Goal: Feedback & Contribution: Leave review/rating

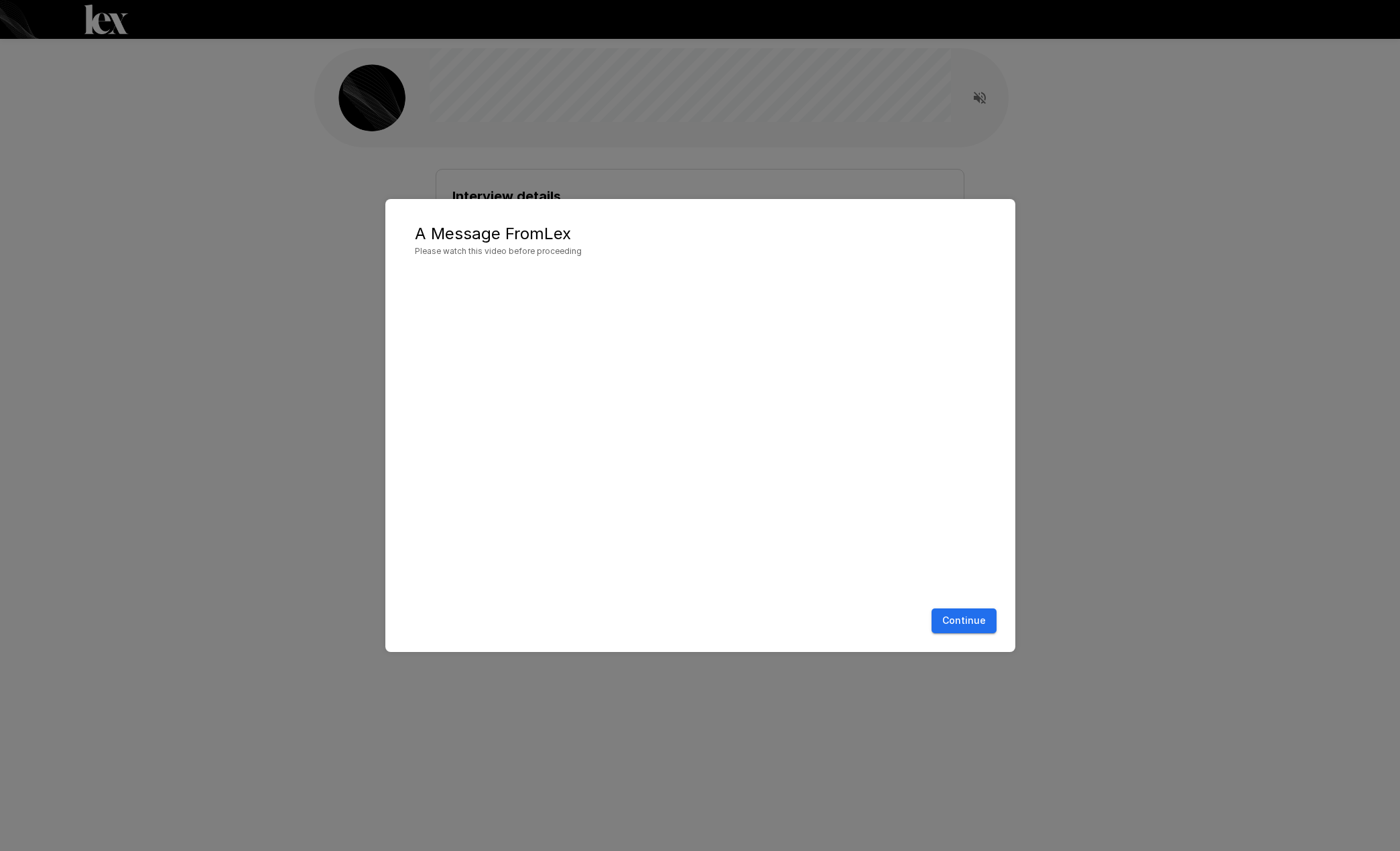
click at [986, 622] on button "Continue" at bounding box center [963, 620] width 65 height 25
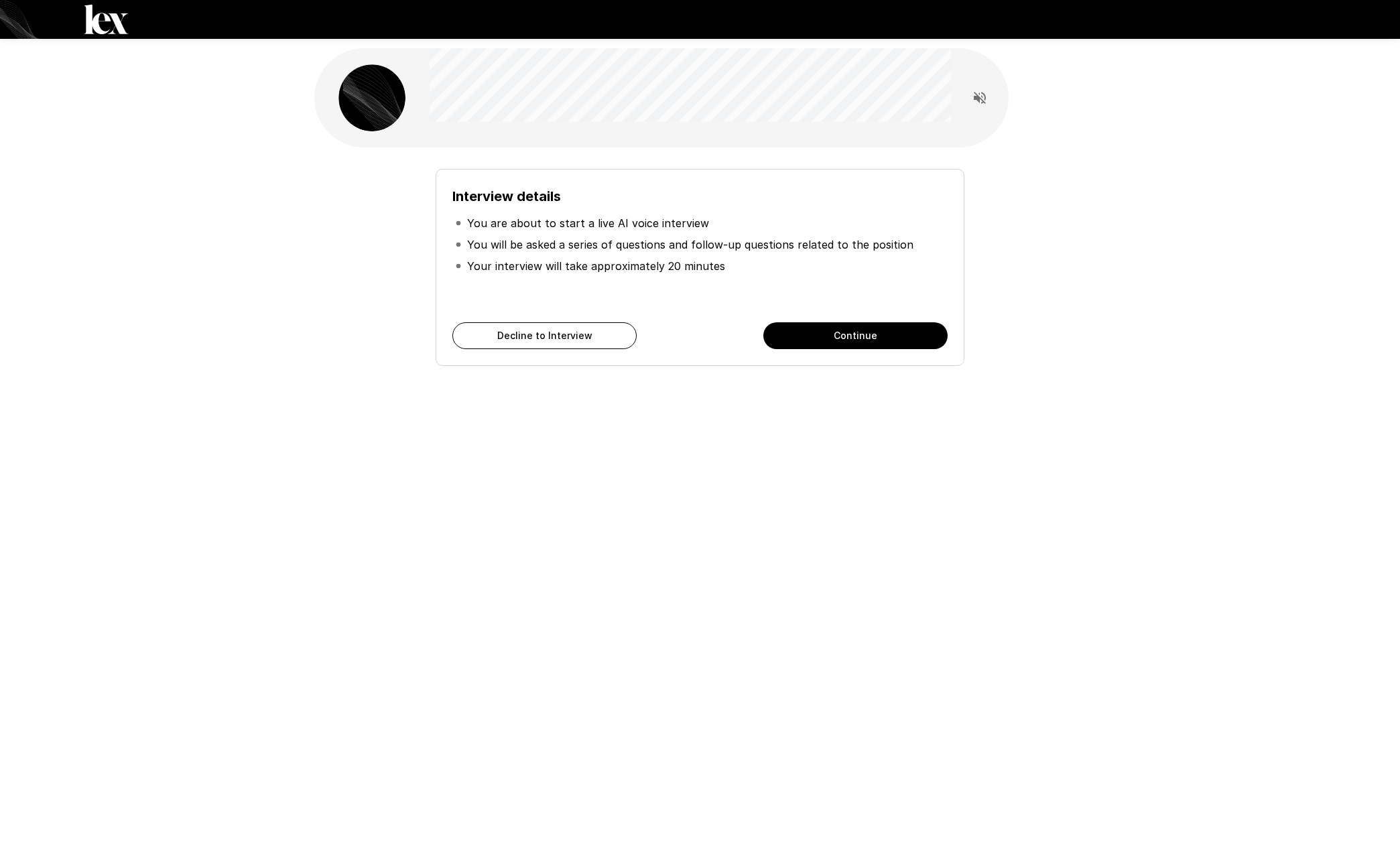
click at [827, 327] on button "Continue" at bounding box center [856, 335] width 184 height 27
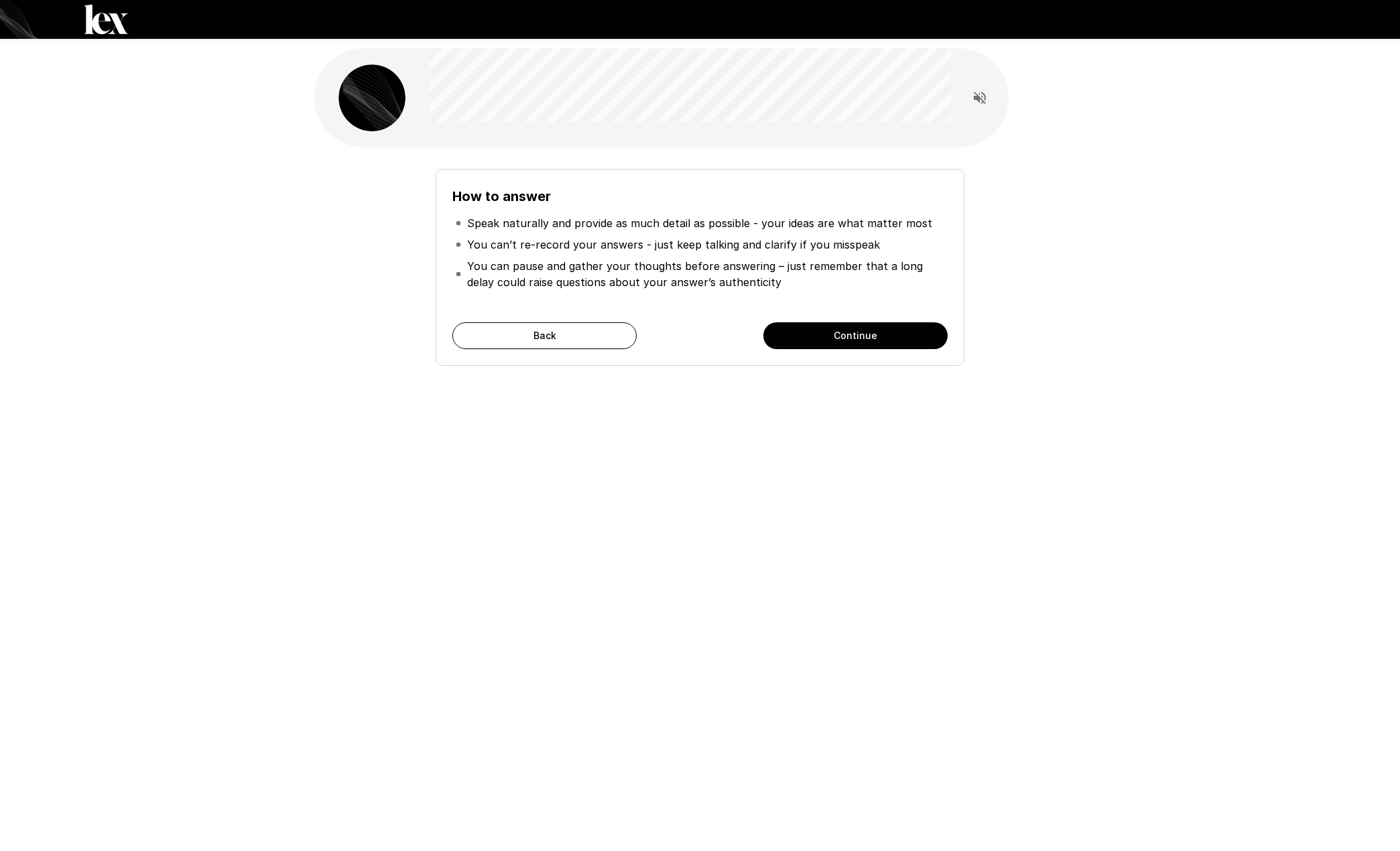
click at [827, 327] on button "Continue" at bounding box center [856, 335] width 184 height 27
click at [829, 330] on button "Start My Interview" at bounding box center [856, 335] width 184 height 27
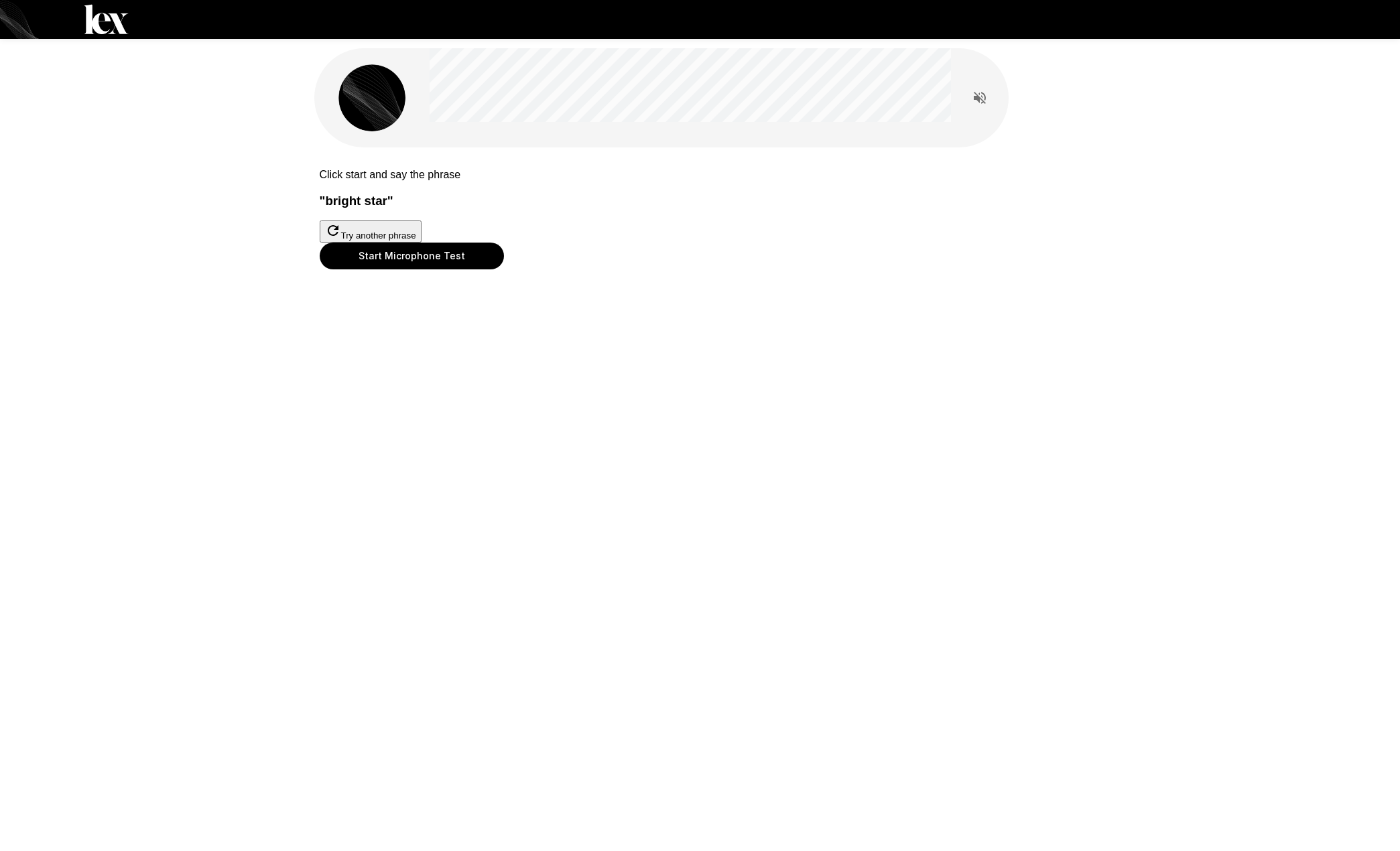
click at [504, 270] on button "Start Microphone Test" at bounding box center [412, 256] width 184 height 27
click at [387, 296] on button "Stop & Submit" at bounding box center [353, 289] width 68 height 14
click at [504, 270] on button "Start Microphone Test" at bounding box center [412, 256] width 184 height 27
click at [387, 296] on button "Stop & Submit" at bounding box center [353, 289] width 68 height 14
click at [504, 270] on button "Start Microphone Test" at bounding box center [412, 256] width 184 height 27
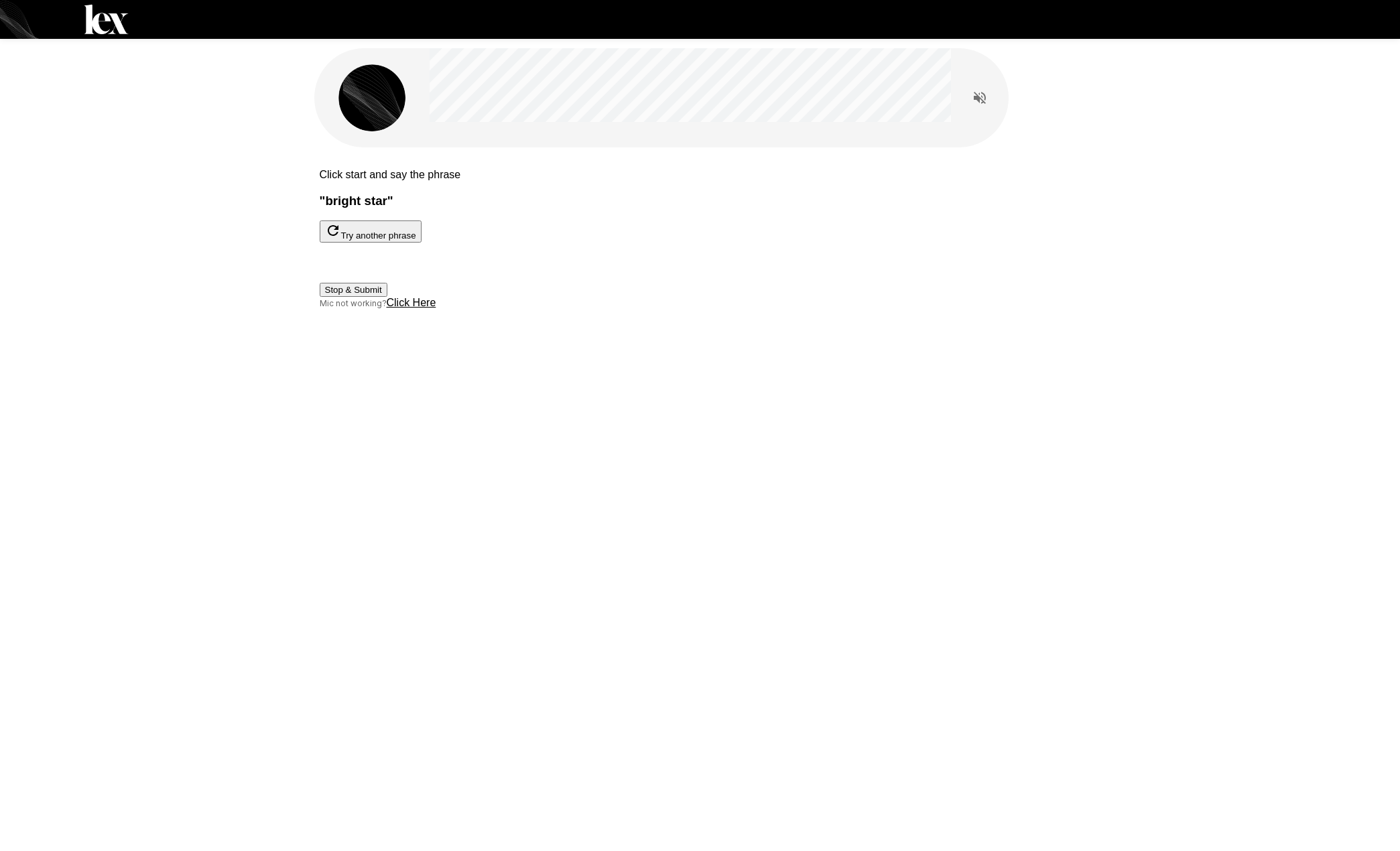
click at [387, 296] on button "Stop & Submit" at bounding box center [353, 289] width 68 height 14
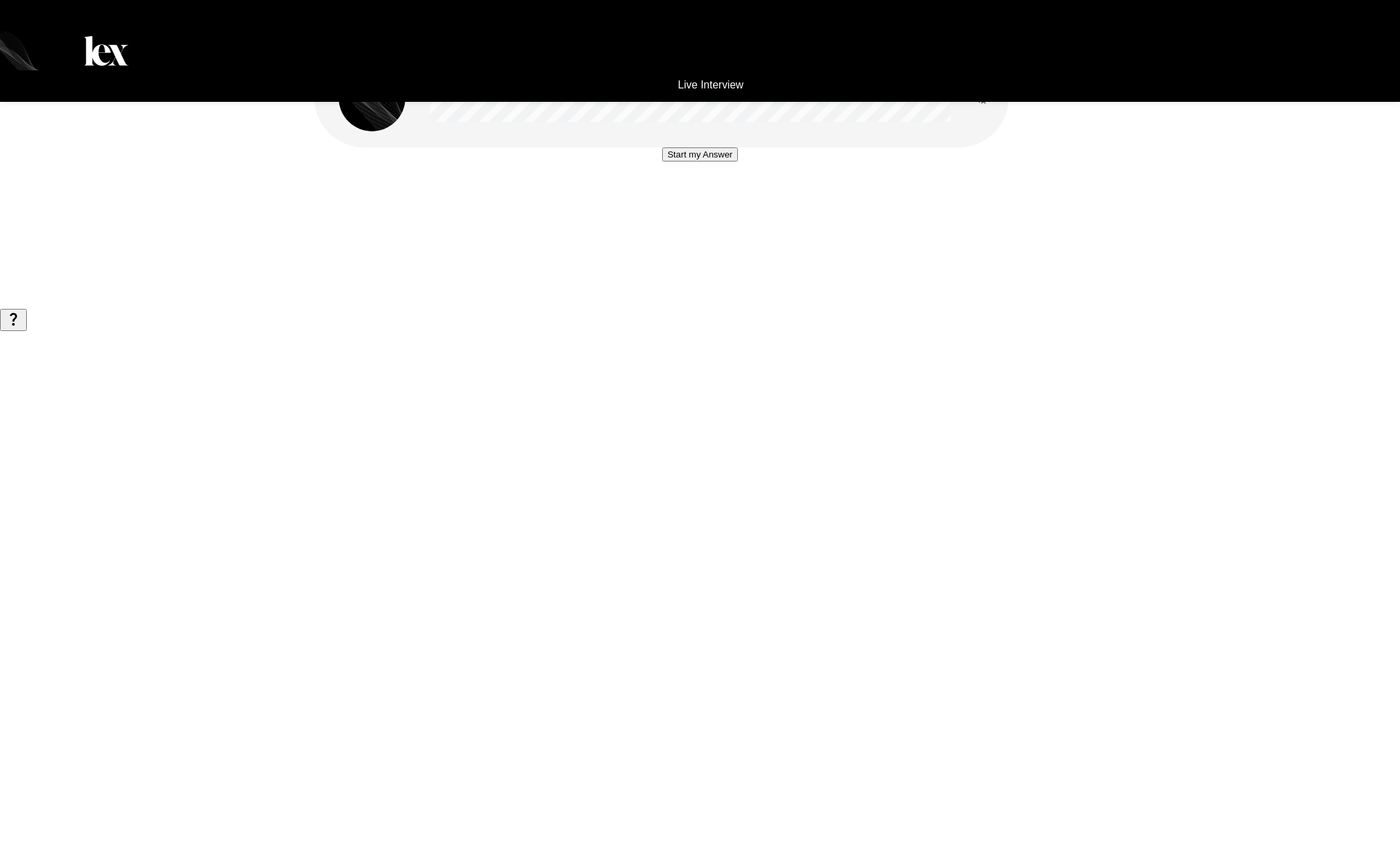
click at [721, 161] on button "Start my Answer" at bounding box center [700, 154] width 76 height 14
click at [709, 202] on button "Stop & Submit" at bounding box center [700, 195] width 68 height 14
click at [709, 161] on button "Start my Answer" at bounding box center [700, 154] width 76 height 14
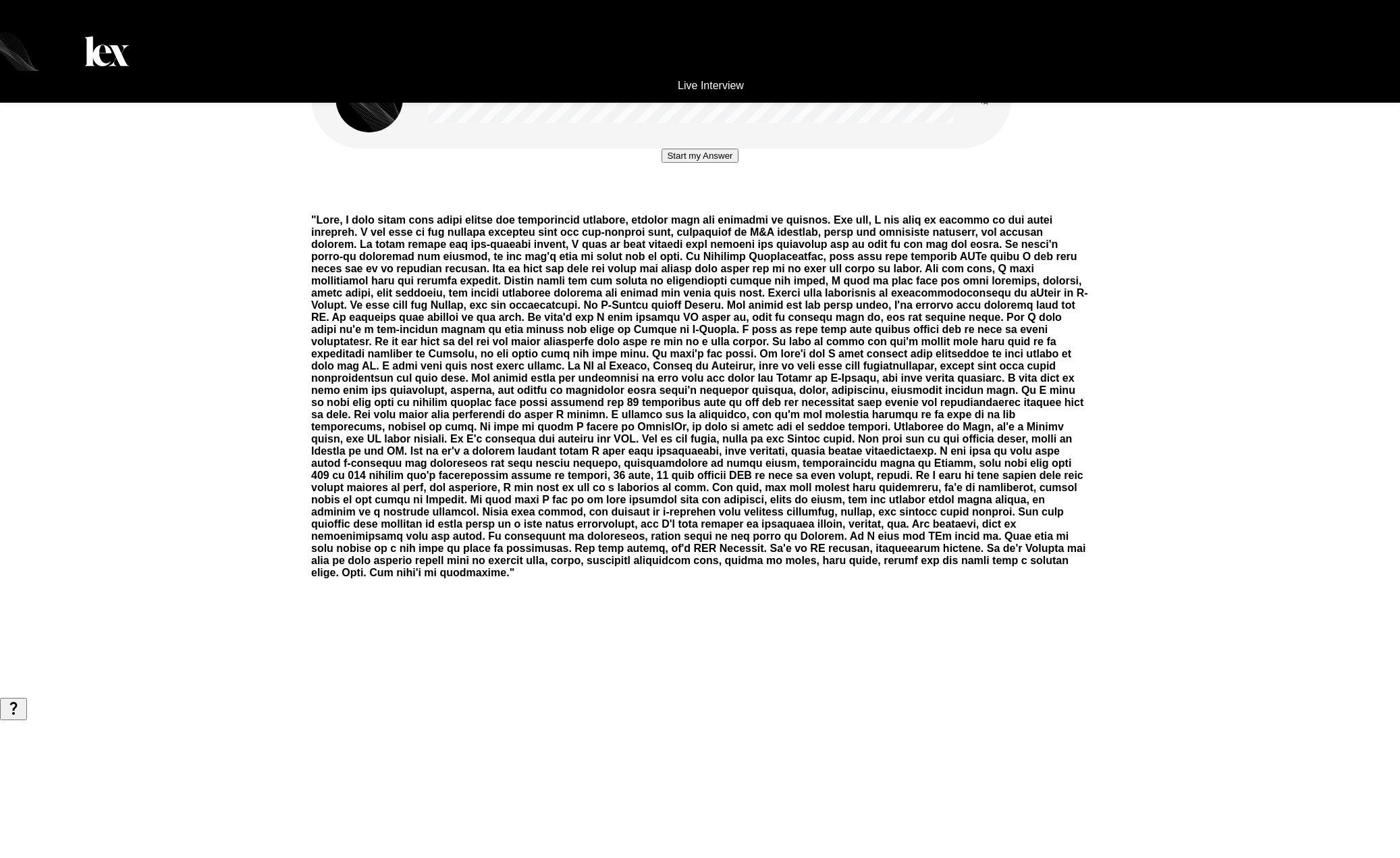
click at [708, 162] on button "Start my Answer" at bounding box center [700, 155] width 76 height 14
click at [687, 203] on button "Stop & Submit" at bounding box center [700, 196] width 69 height 14
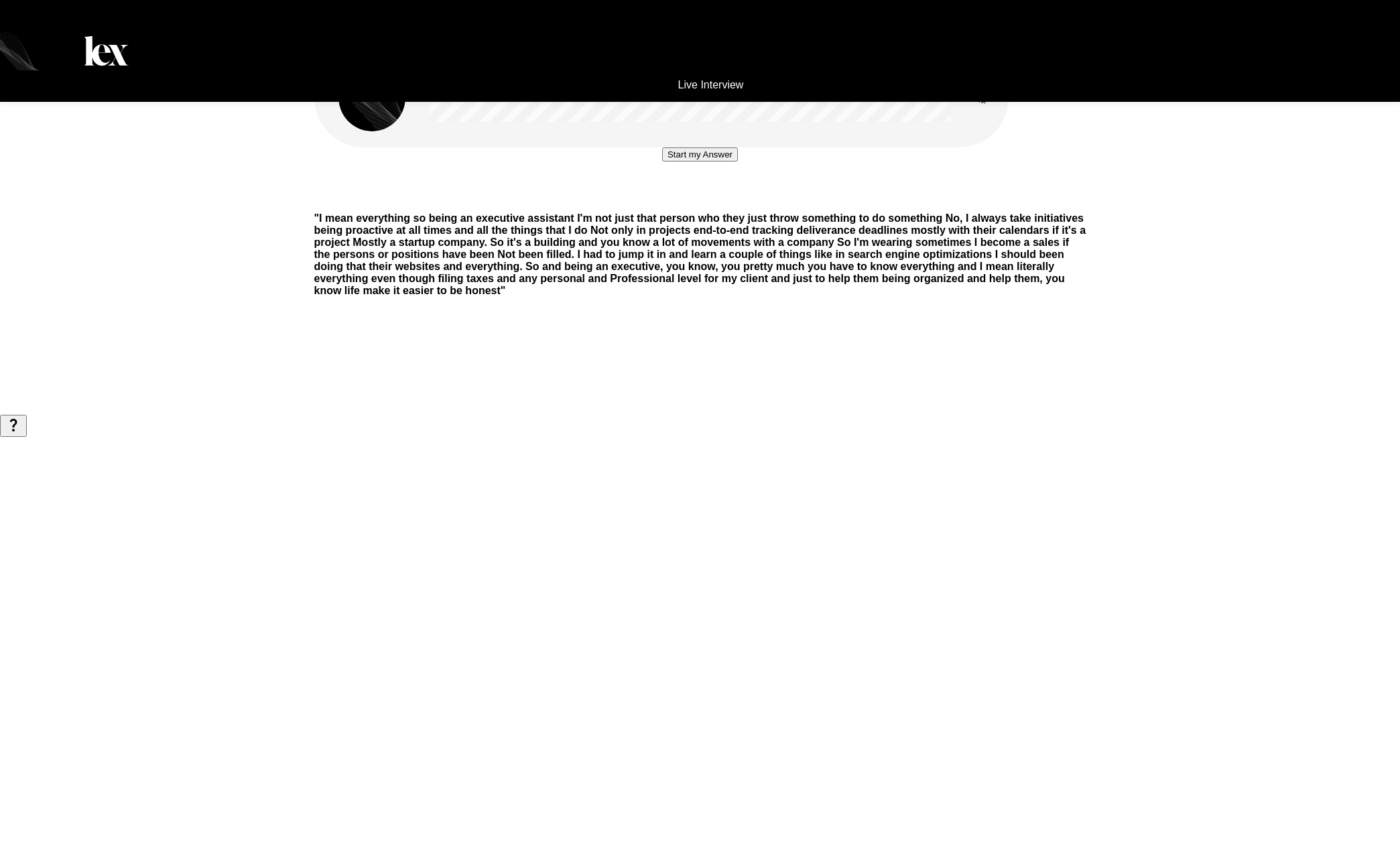
click at [690, 161] on button "Start my Answer" at bounding box center [700, 154] width 76 height 14
click at [682, 202] on button "Stop & Submit" at bounding box center [700, 195] width 68 height 14
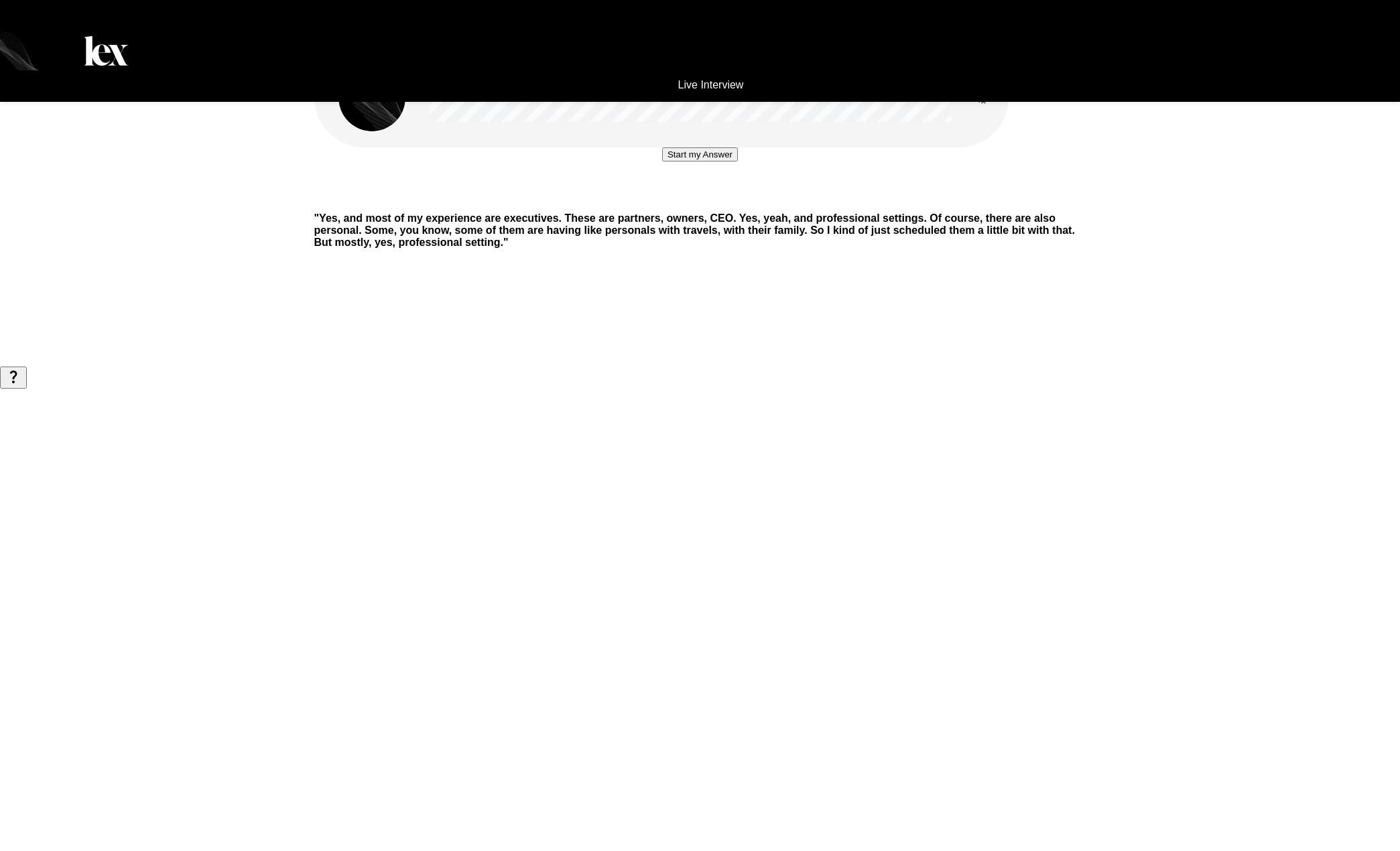
click at [669, 161] on button "Start my Answer" at bounding box center [700, 154] width 76 height 14
click at [734, 202] on button "Stop & Submit" at bounding box center [700, 195] width 68 height 14
click at [737, 161] on button "Start my Answer" at bounding box center [700, 154] width 76 height 14
click at [693, 202] on button "Stop & Submit" at bounding box center [700, 195] width 68 height 14
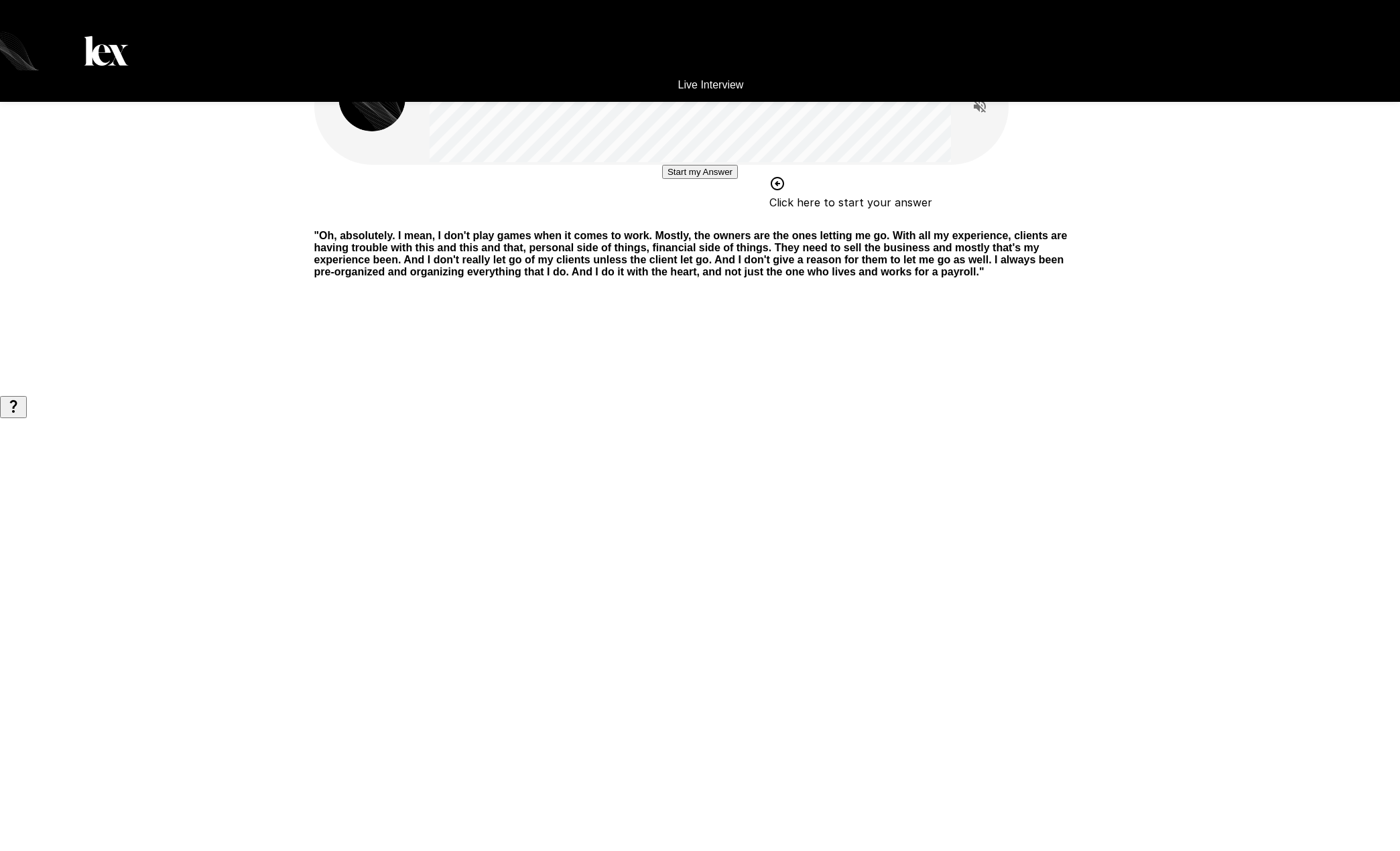
click at [692, 179] on button "Start my Answer" at bounding box center [700, 171] width 76 height 14
click at [680, 219] on button "Stop & Submit" at bounding box center [700, 212] width 68 height 14
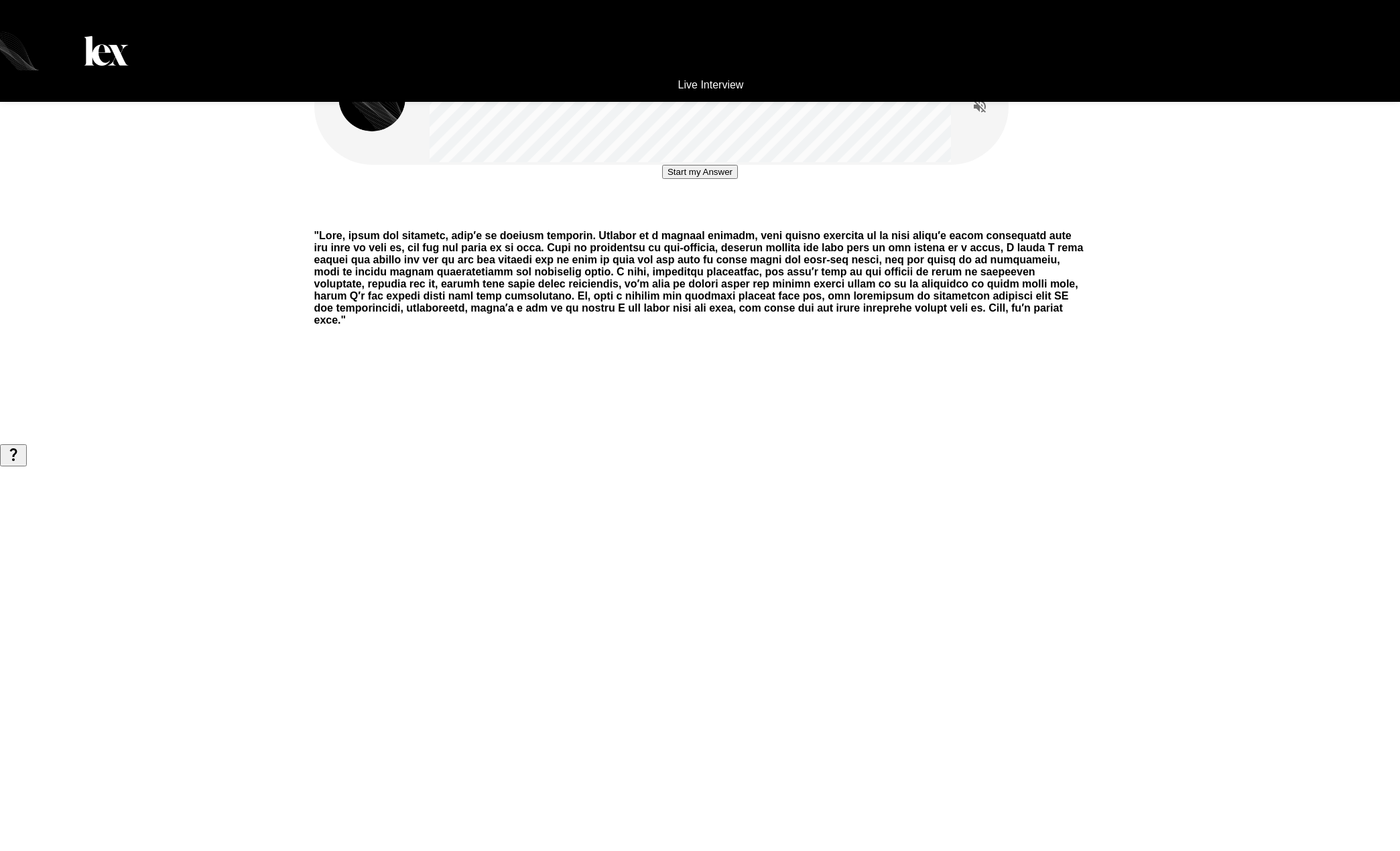
click at [702, 179] on button "Start my Answer" at bounding box center [700, 171] width 76 height 14
click at [680, 219] on button "Stop & Submit" at bounding box center [700, 212] width 68 height 14
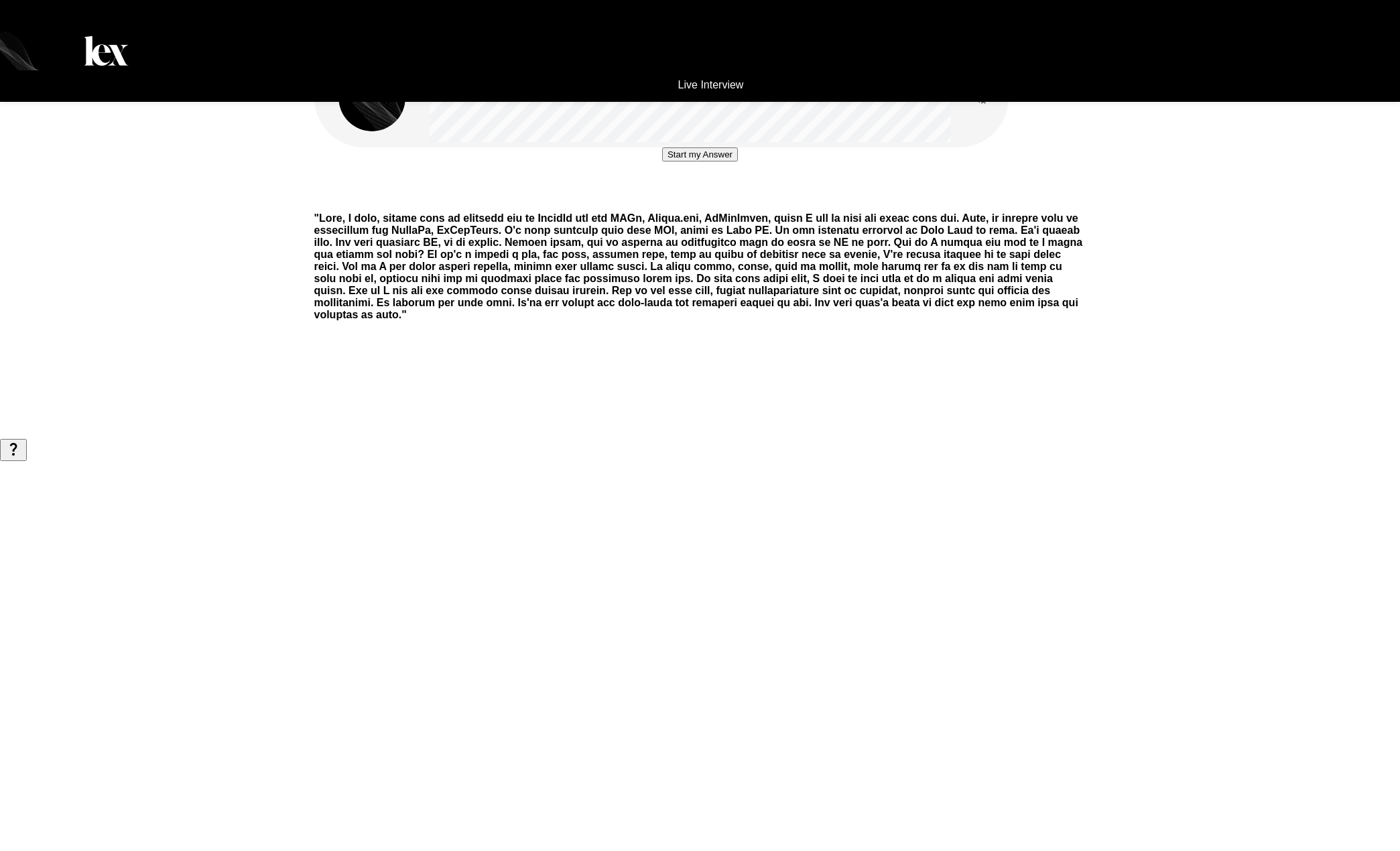
click at [668, 161] on button "Start my Answer" at bounding box center [700, 154] width 76 height 14
click at [693, 202] on button "Stop & Submit" at bounding box center [700, 195] width 68 height 14
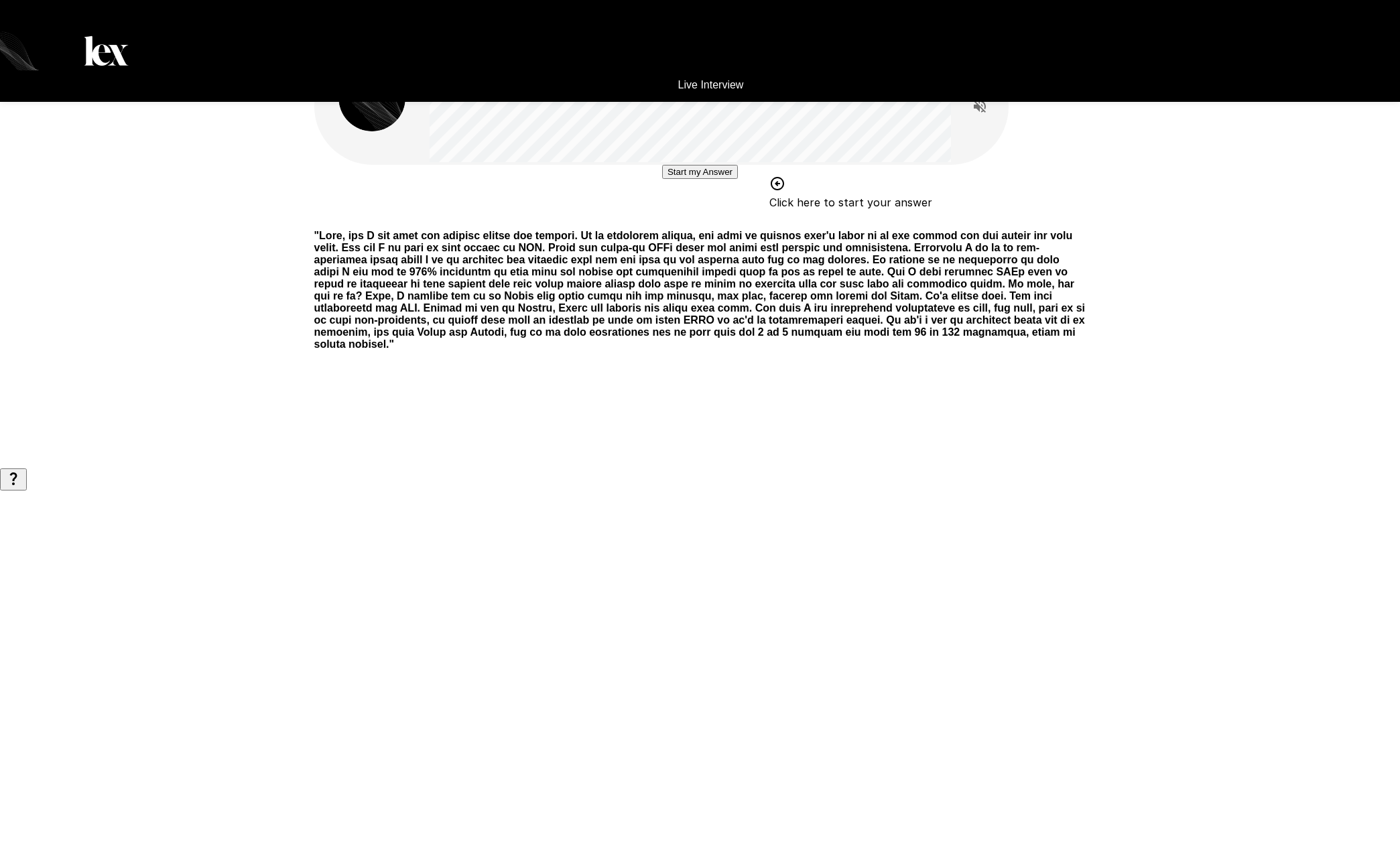
click at [676, 179] on button "Start my Answer" at bounding box center [700, 171] width 76 height 14
click at [713, 219] on button "Stop & Submit" at bounding box center [700, 212] width 68 height 14
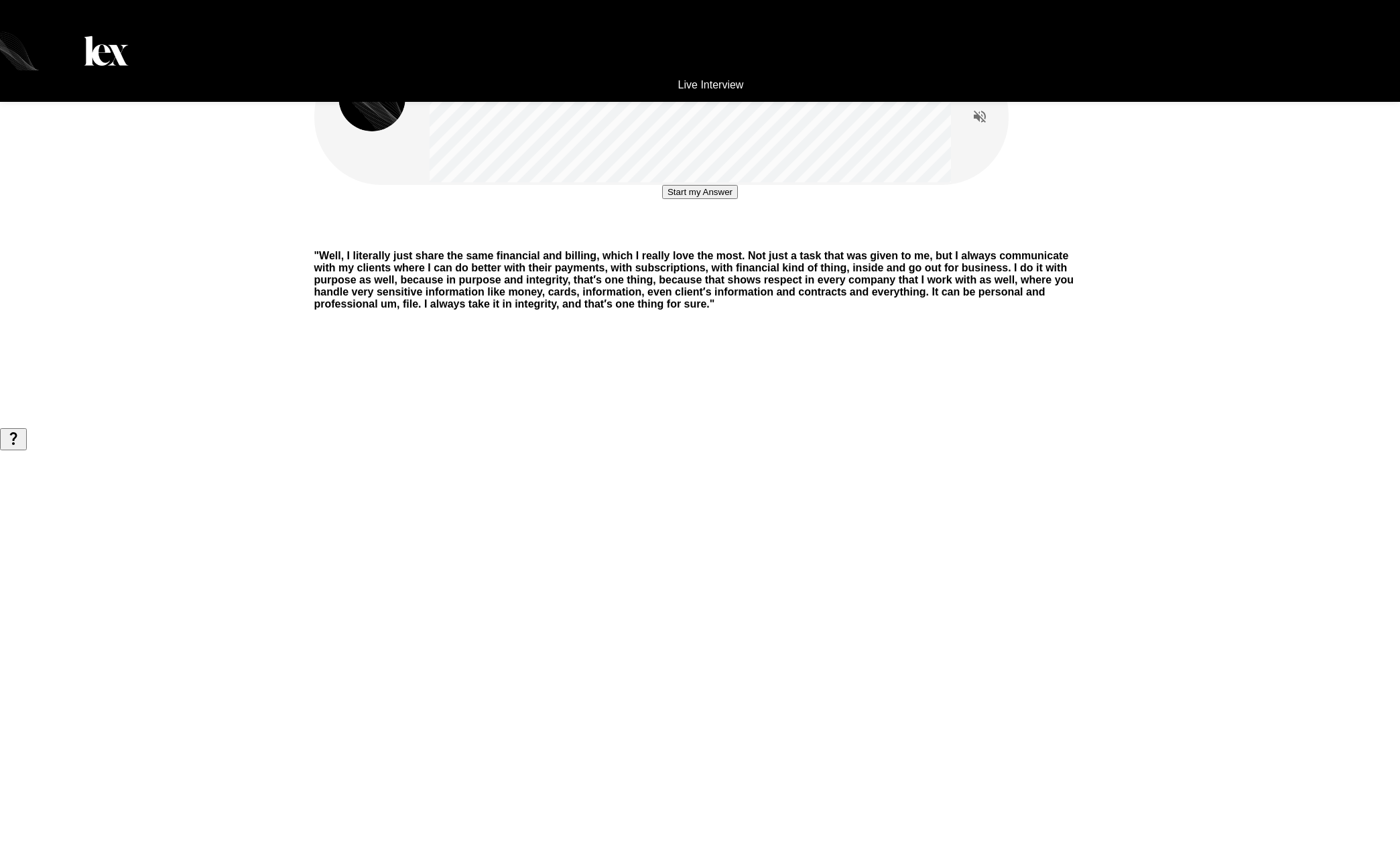
click at [700, 199] on button "Start my Answer" at bounding box center [700, 192] width 76 height 14
click at [666, 239] on div "Stop & Submit" at bounding box center [700, 232] width 68 height 14
click at [666, 239] on button "Stop & Submit" at bounding box center [700, 232] width 68 height 14
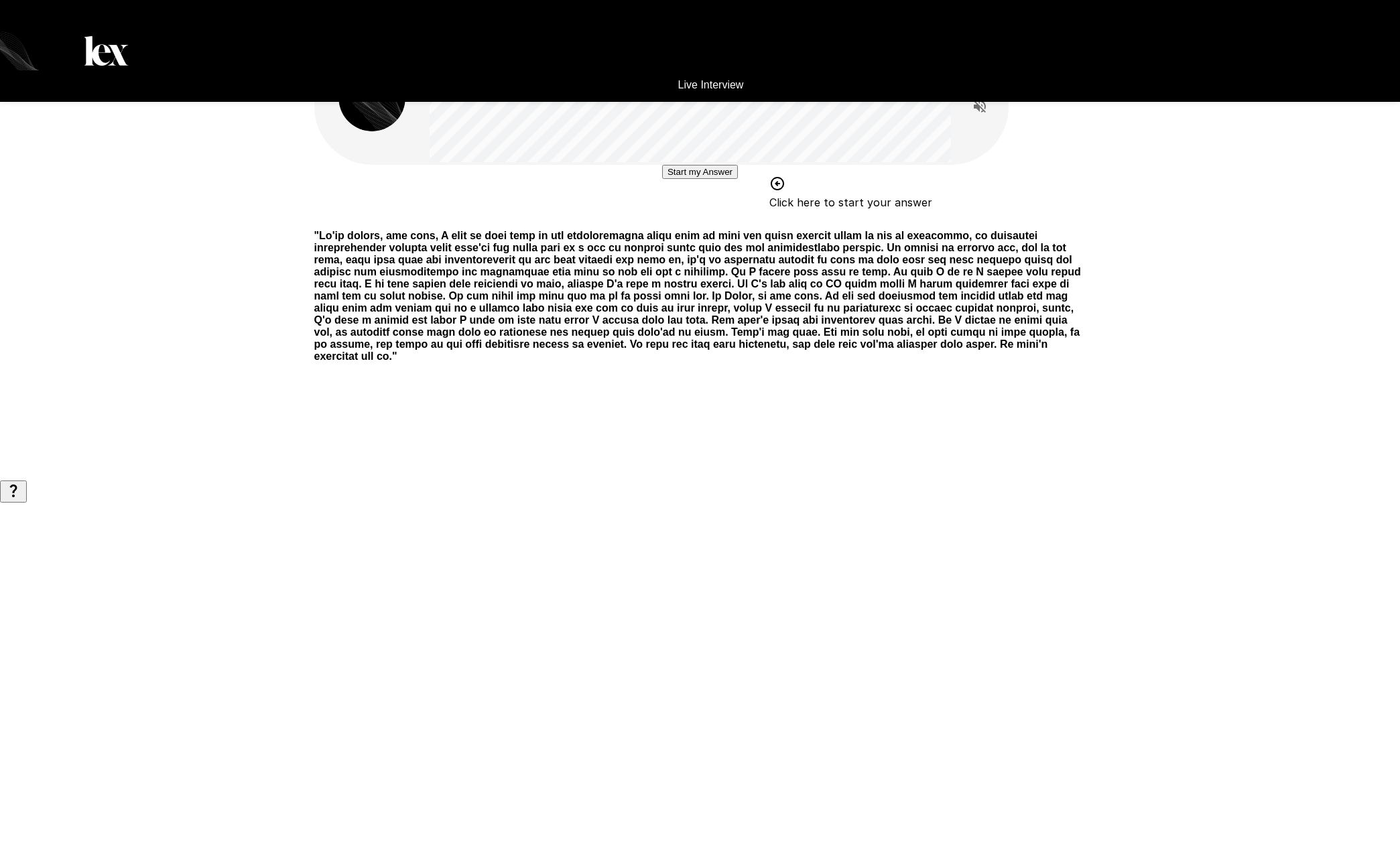
click at [684, 179] on button "Start my Answer" at bounding box center [700, 171] width 76 height 14
click at [687, 219] on button "Stop & Submit" at bounding box center [700, 212] width 68 height 14
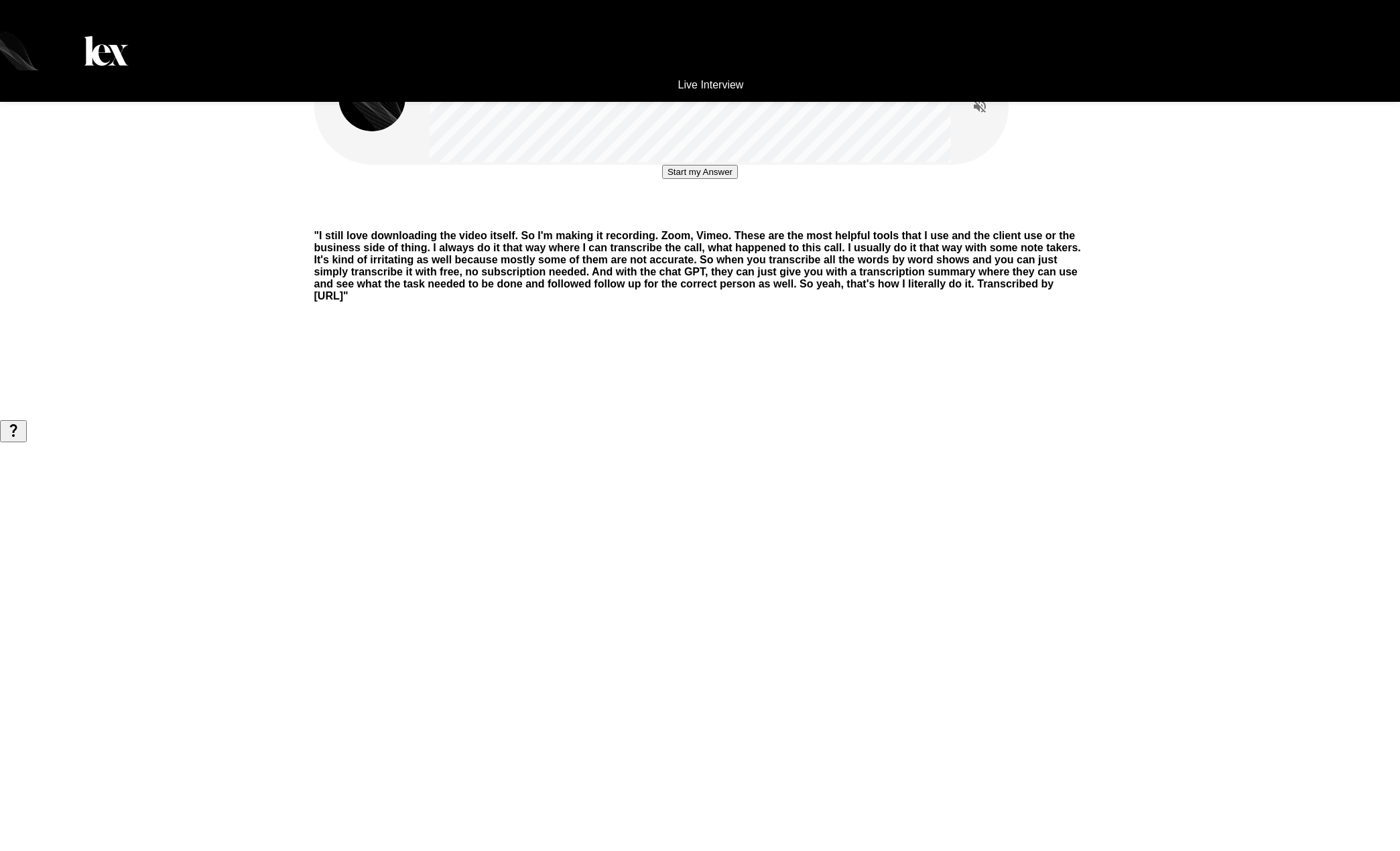
click at [662, 179] on button "Start my Answer" at bounding box center [700, 171] width 76 height 14
click at [668, 219] on button "Stop & Submit" at bounding box center [700, 212] width 68 height 14
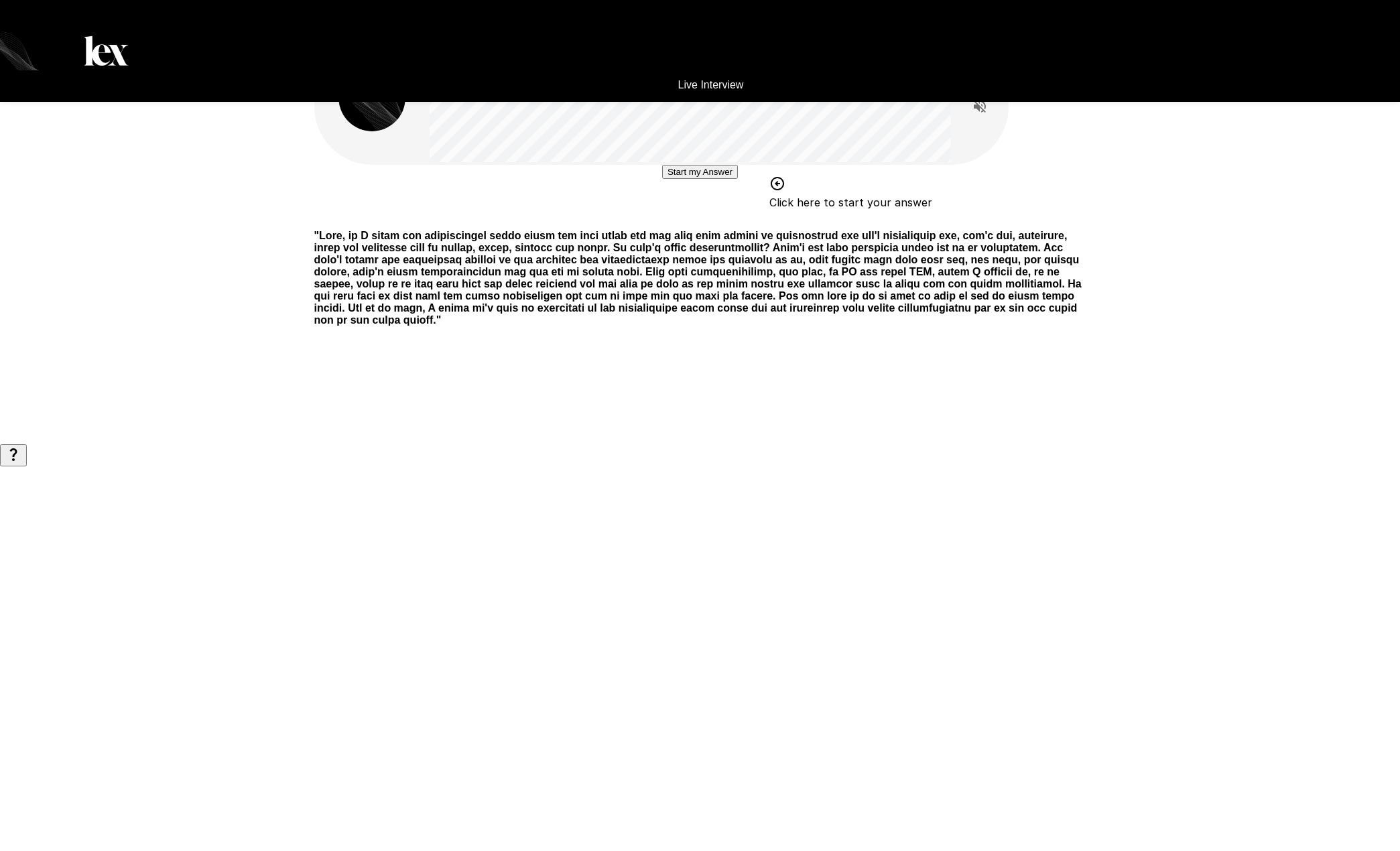
click at [672, 179] on button "Start my Answer" at bounding box center [700, 171] width 76 height 14
click at [699, 219] on button "Stop & Submit" at bounding box center [700, 212] width 68 height 14
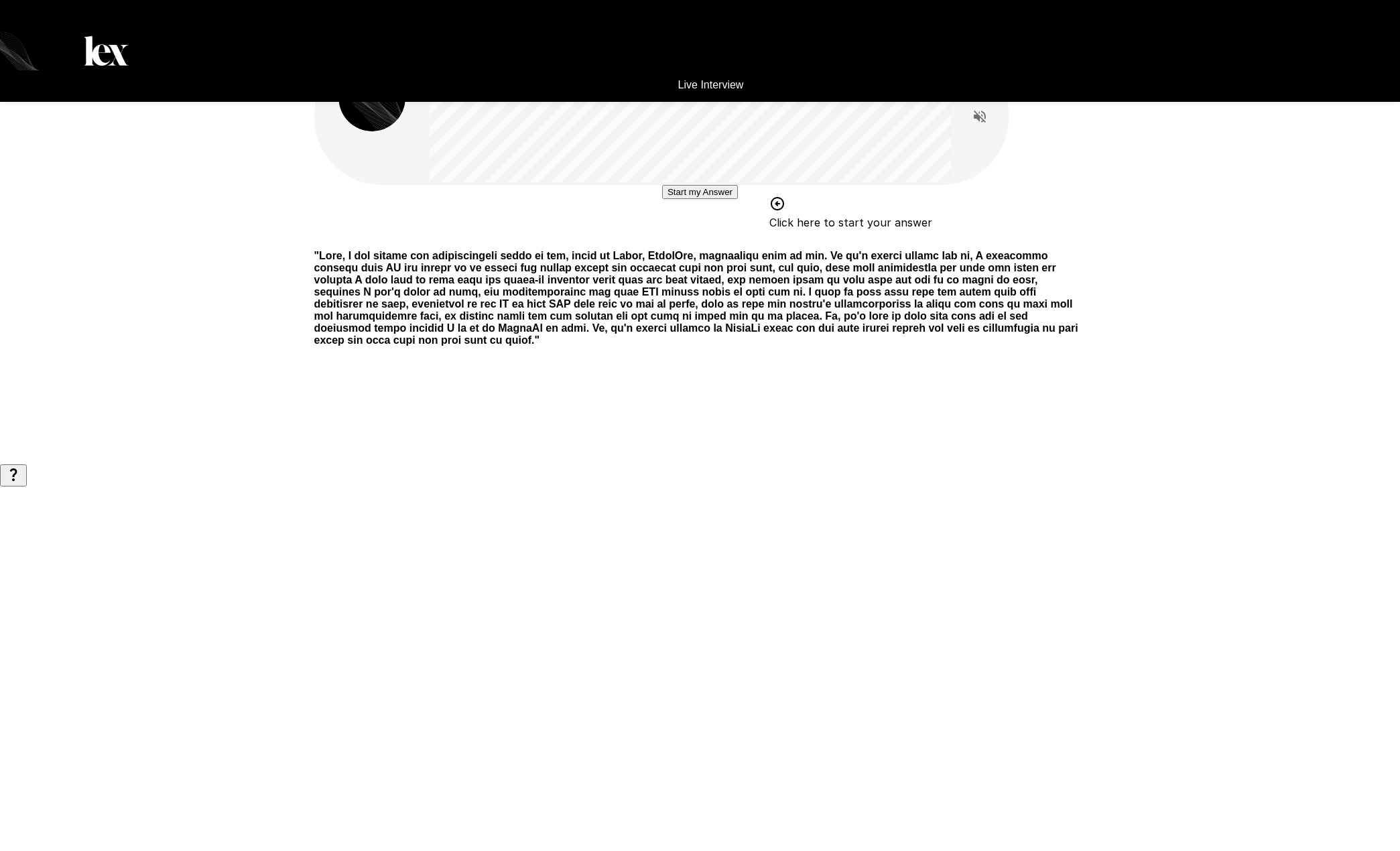
click at [669, 199] on button "Start my Answer" at bounding box center [700, 192] width 76 height 14
click at [697, 239] on button "Stop & Submit" at bounding box center [700, 232] width 68 height 14
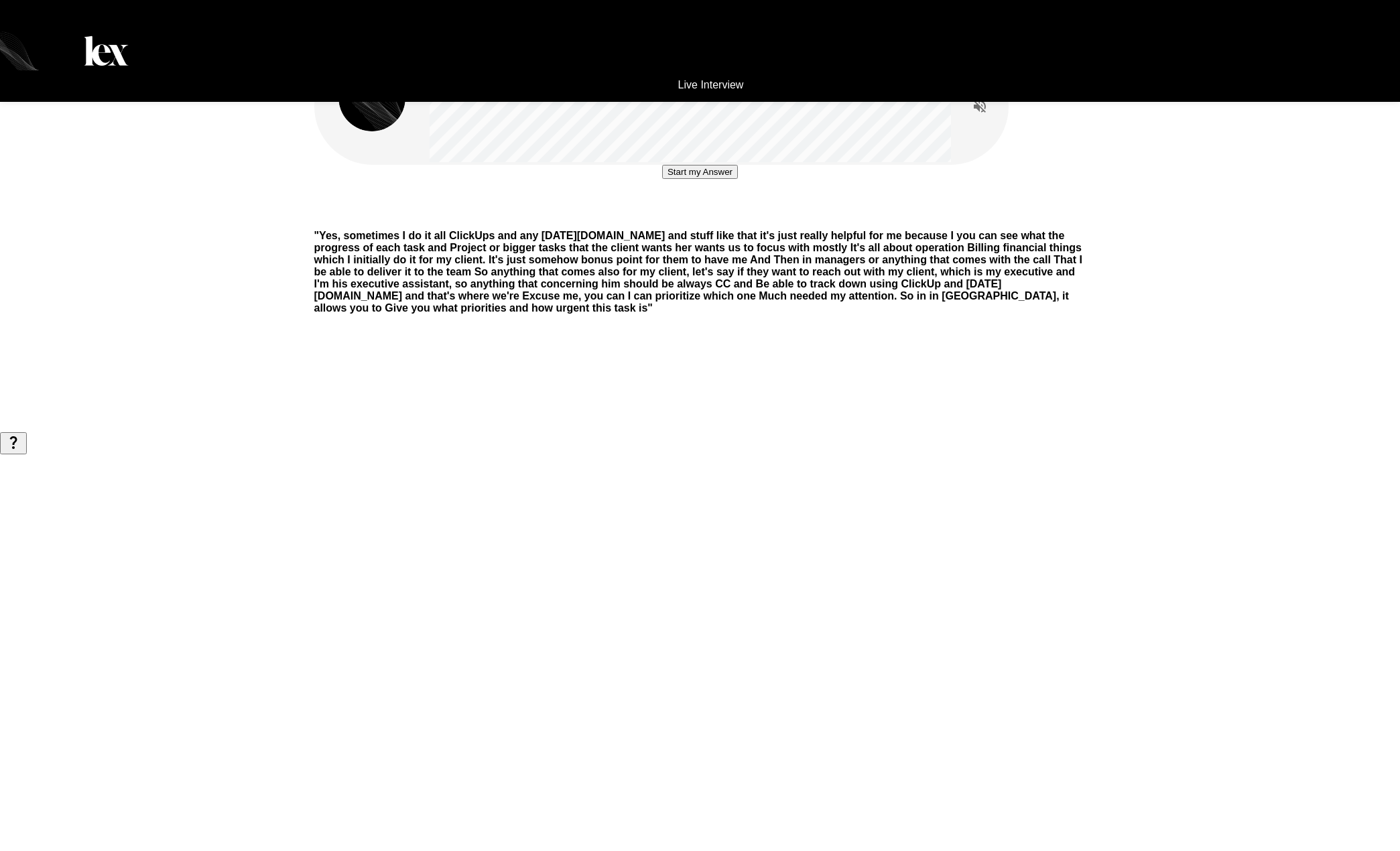
click at [697, 179] on button "Start my Answer" at bounding box center [700, 171] width 76 height 14
click at [700, 219] on button "Stop & Submit" at bounding box center [700, 212] width 68 height 14
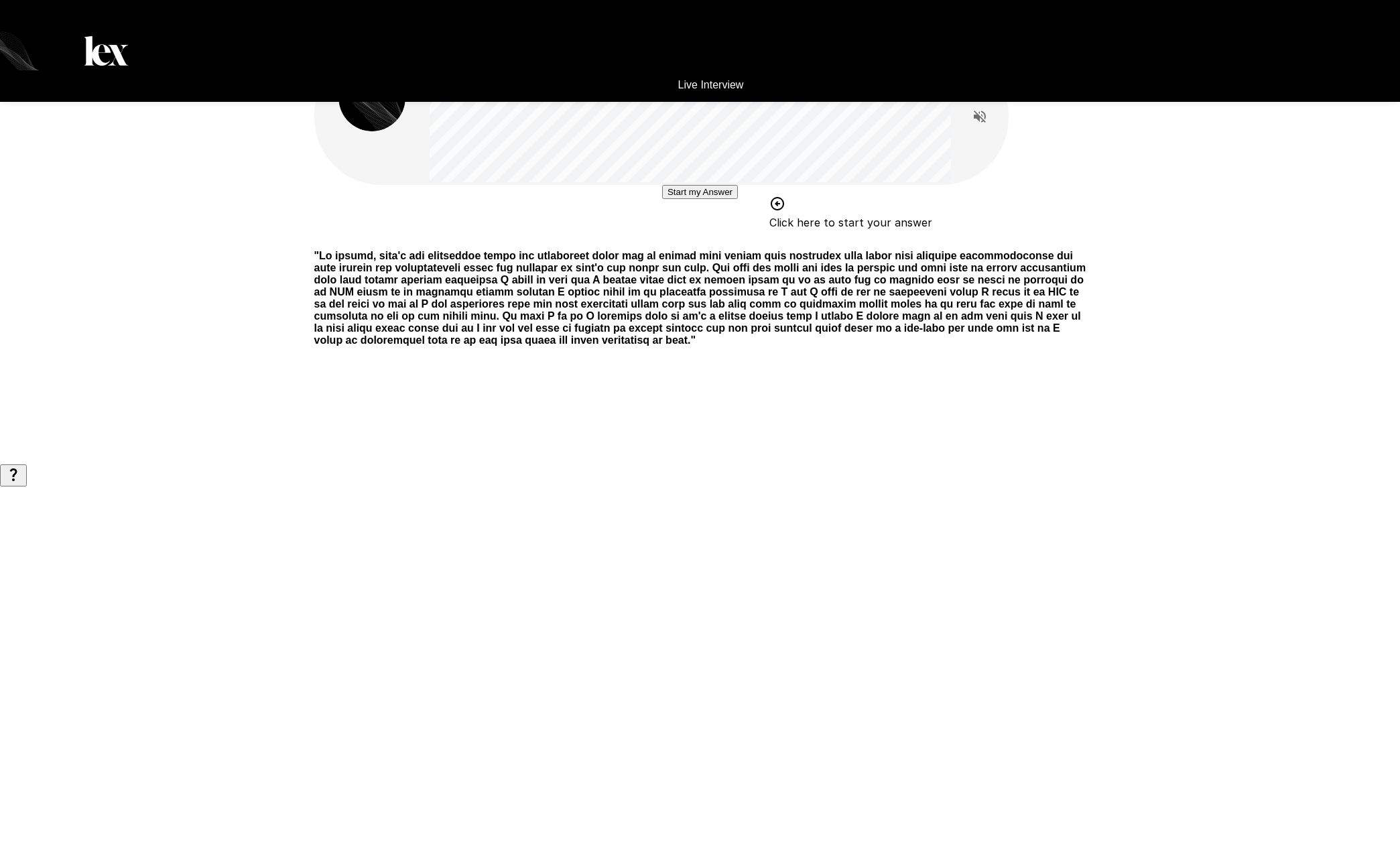
click at [712, 199] on button "Start my Answer" at bounding box center [700, 192] width 76 height 14
click at [704, 239] on button "Stop & Submit" at bounding box center [700, 232] width 68 height 14
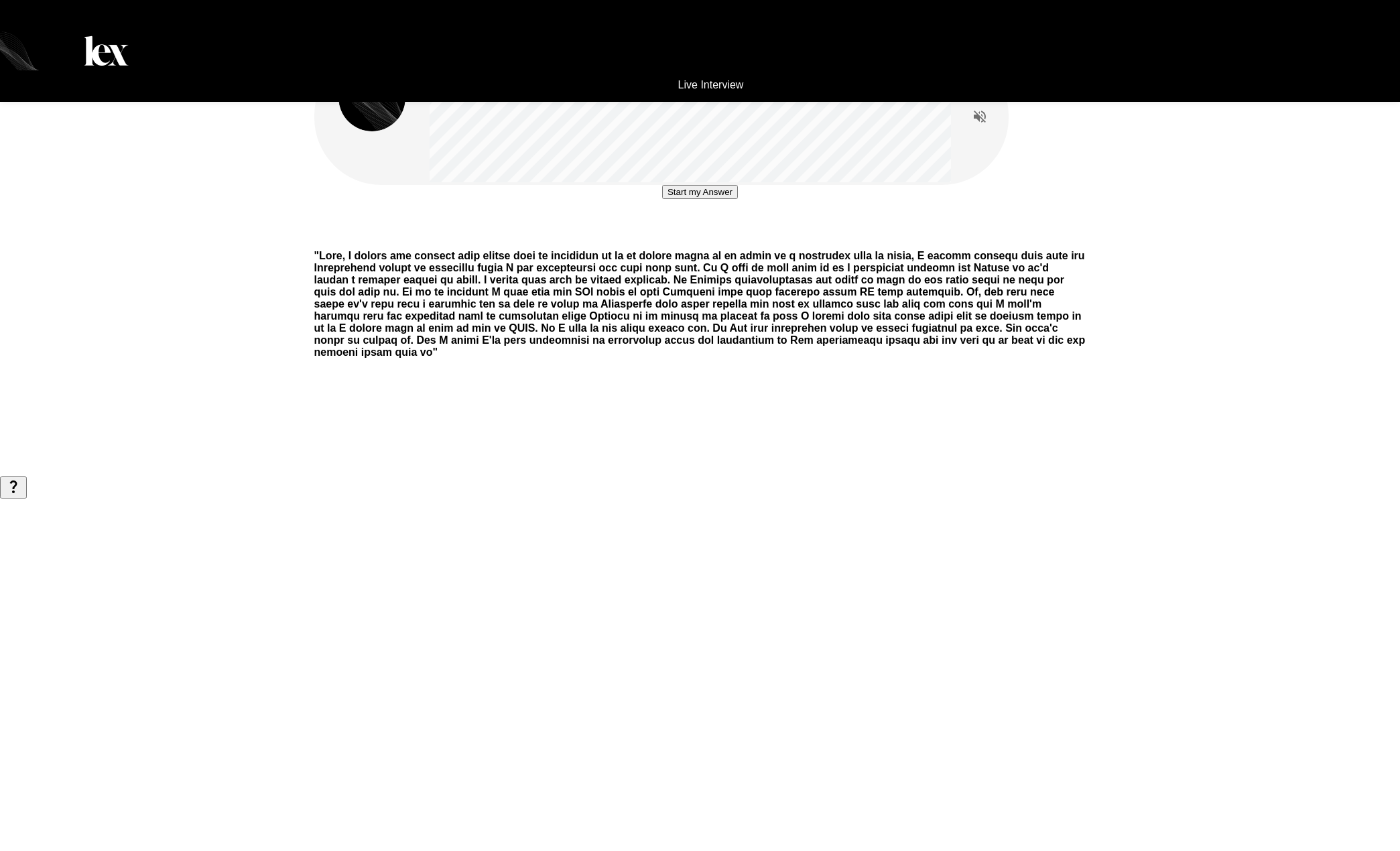
click at [717, 199] on button "Start my Answer" at bounding box center [700, 192] width 76 height 14
click at [668, 239] on button "Stop & Submit" at bounding box center [700, 232] width 68 height 14
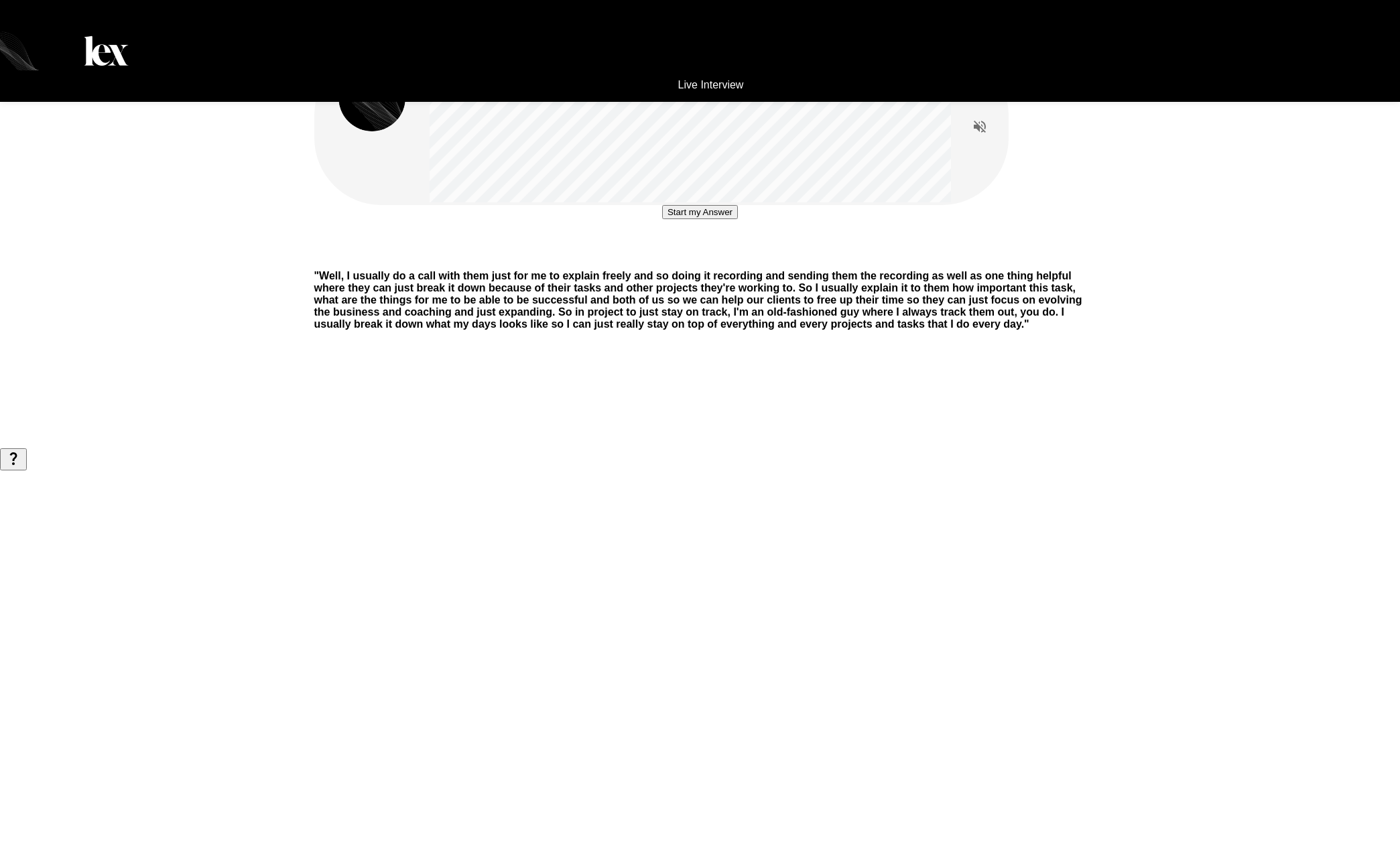
click at [686, 219] on button "Start my Answer" at bounding box center [700, 212] width 76 height 14
click at [694, 259] on button "Stop & Submit" at bounding box center [700, 252] width 68 height 14
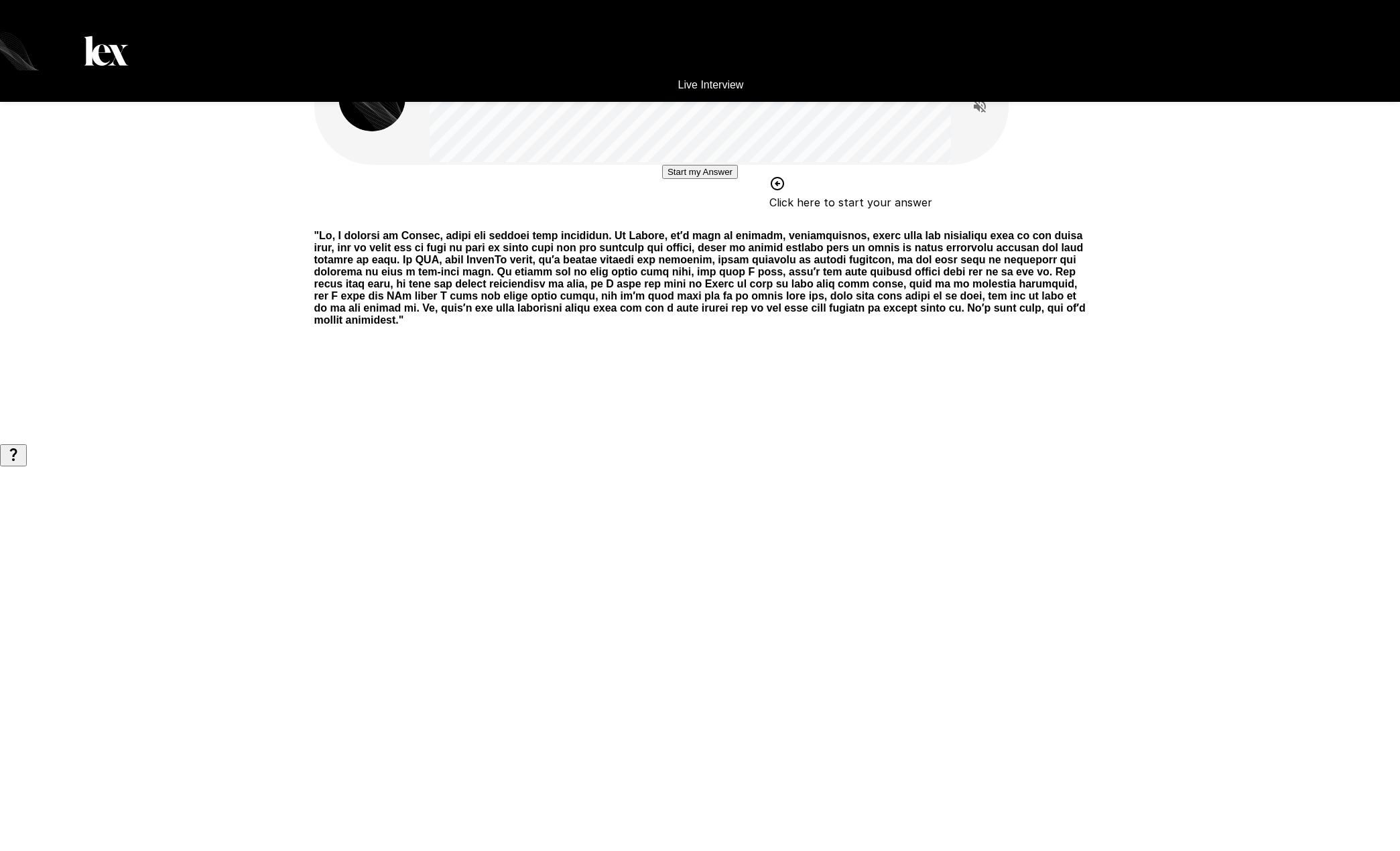
click at [662, 179] on button "Start my Answer" at bounding box center [700, 171] width 76 height 14
click at [694, 219] on button "Stop & Submit" at bounding box center [700, 212] width 68 height 14
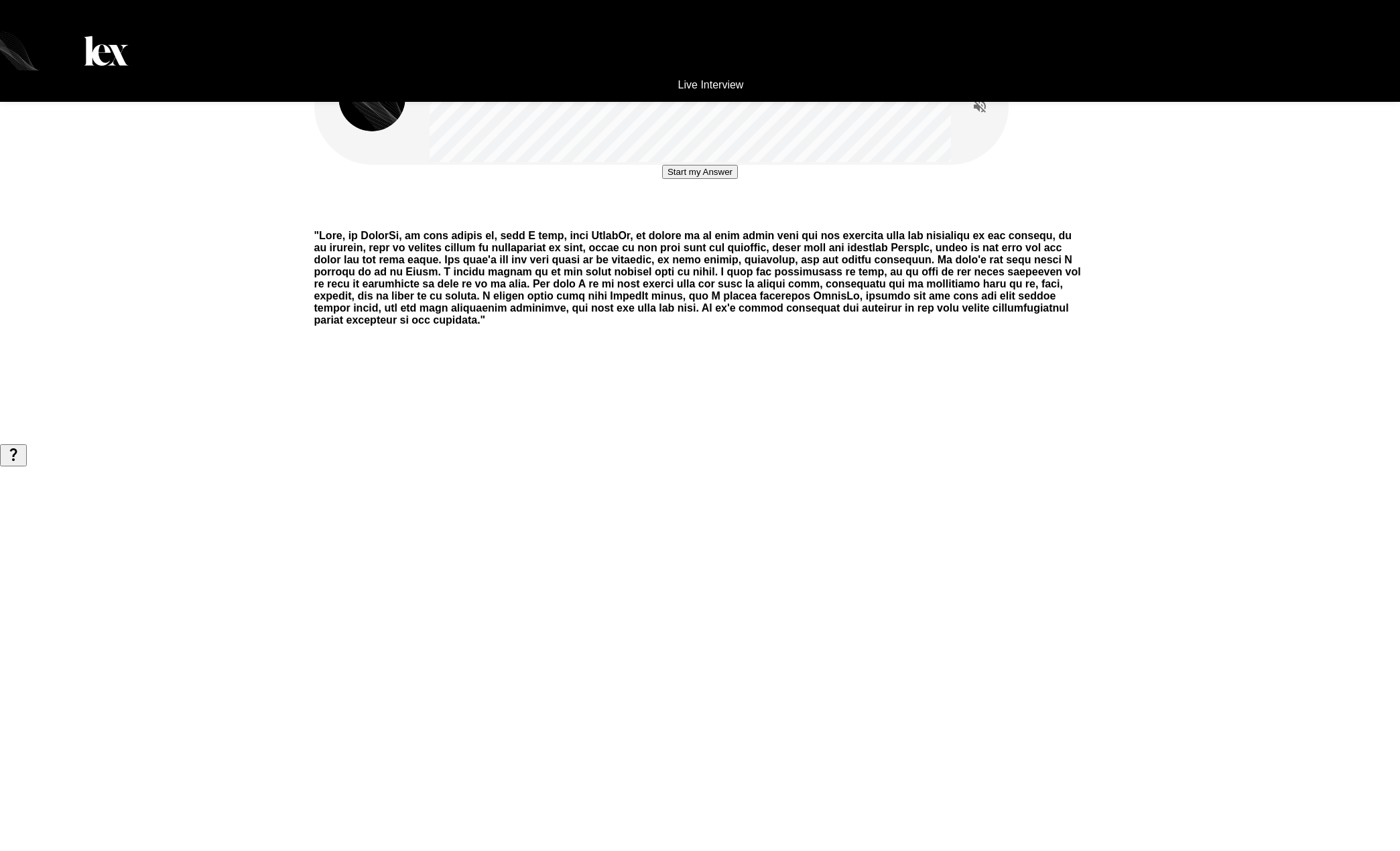
click at [662, 179] on button "Start my Answer" at bounding box center [700, 171] width 76 height 14
click at [666, 219] on button "Stop & Submit" at bounding box center [700, 212] width 68 height 14
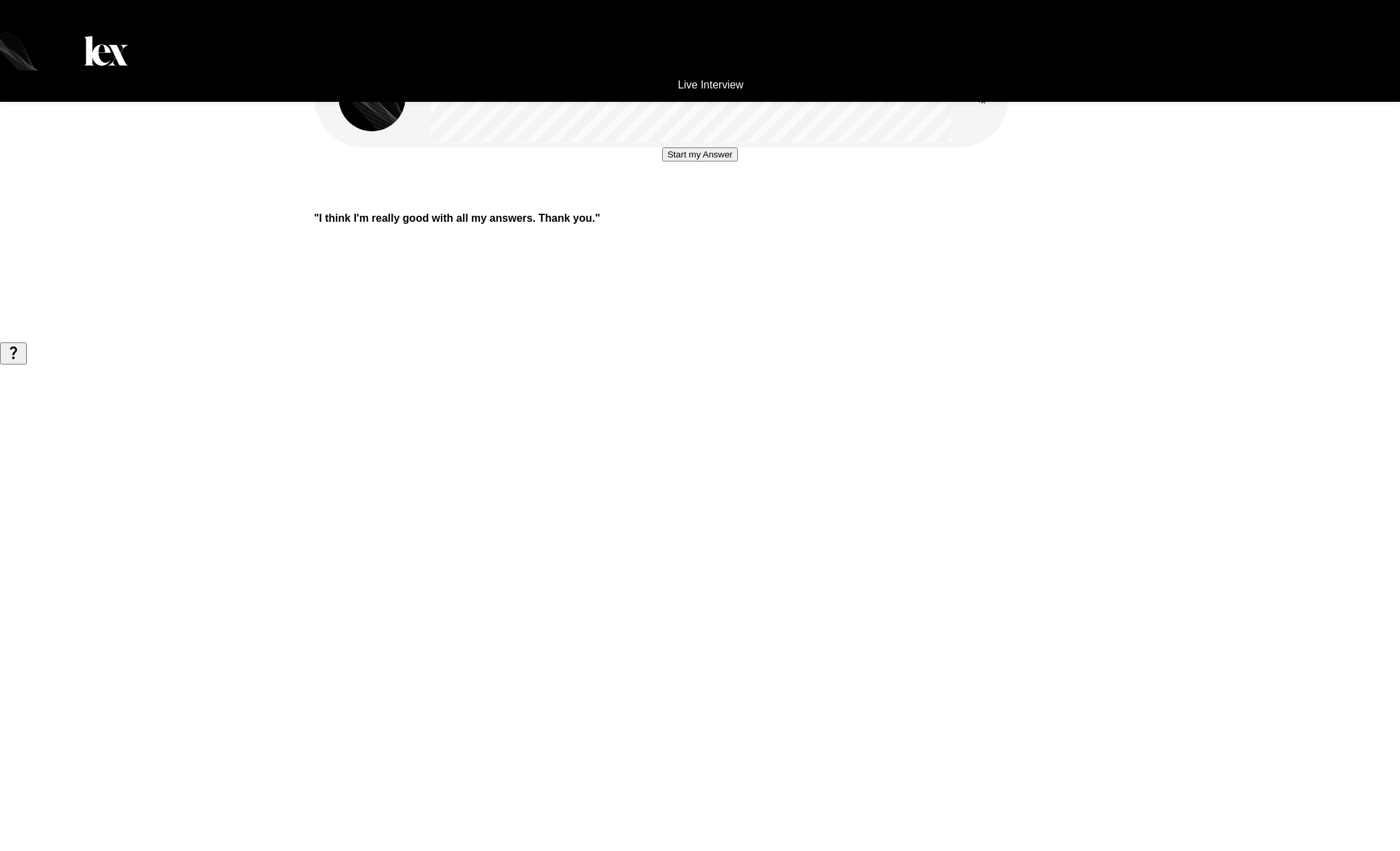
click at [711, 161] on button "Start my Answer" at bounding box center [700, 154] width 76 height 14
click at [692, 202] on button "Stop & Submit" at bounding box center [700, 195] width 68 height 14
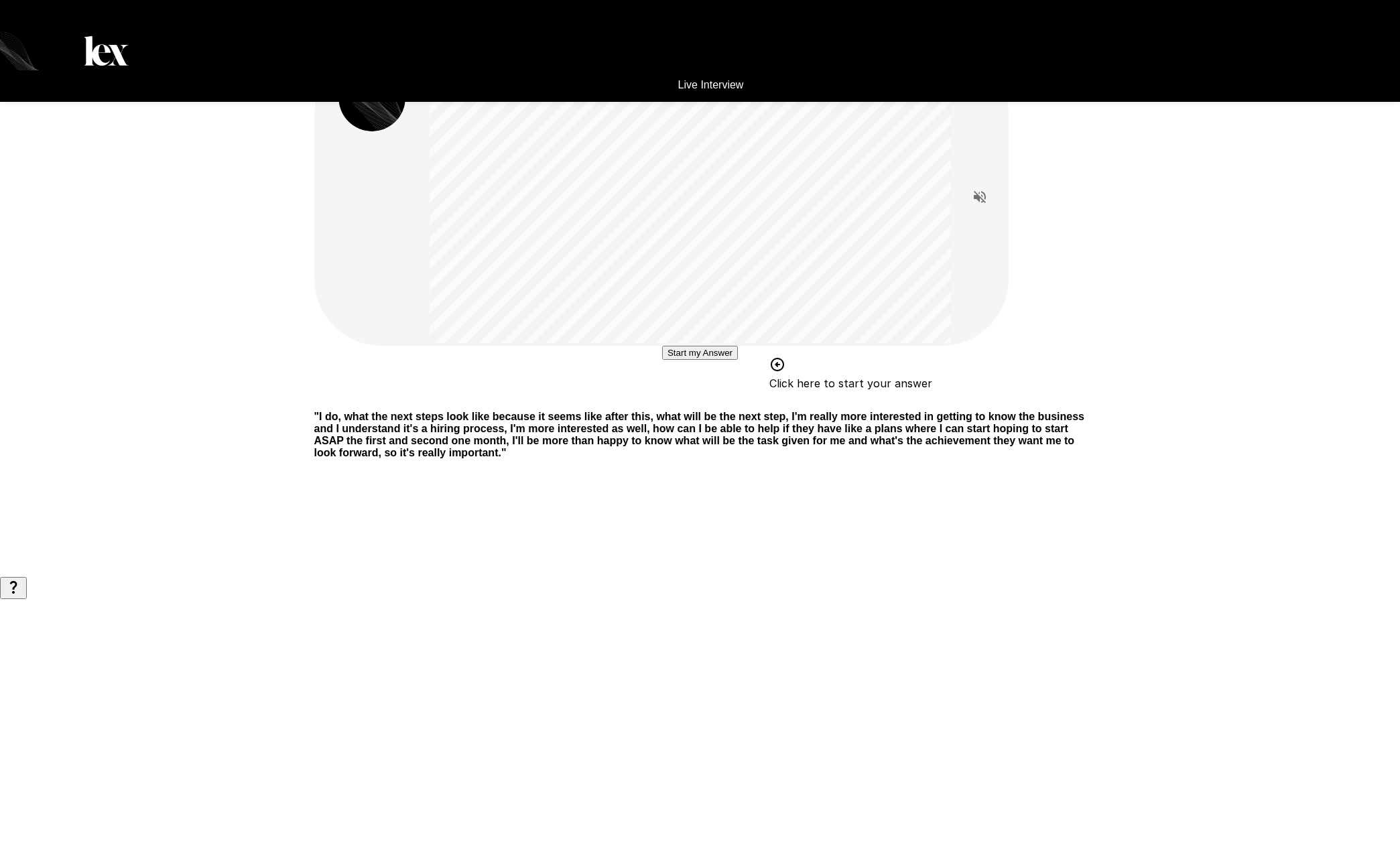
click at [672, 360] on button "Start my Answer" at bounding box center [700, 352] width 76 height 14
click at [666, 400] on button "Stop & Submit" at bounding box center [700, 393] width 68 height 14
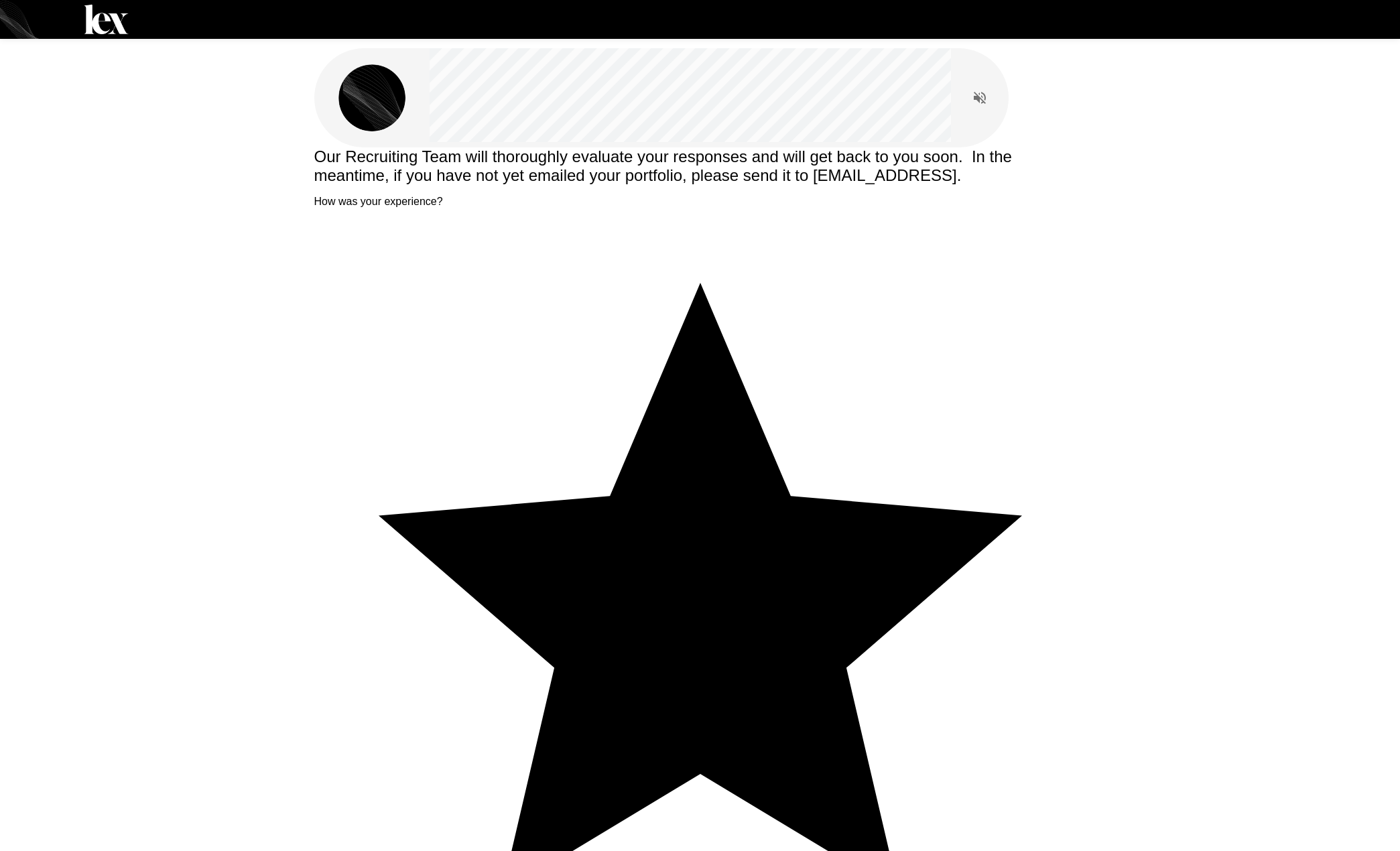
type textarea "**********"
